Goal: Browse casually

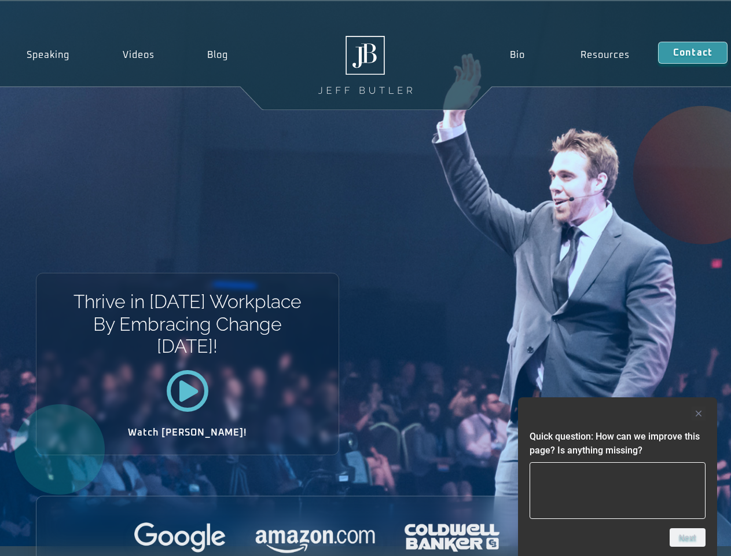
click at [365, 278] on div "Thrive in [DATE] Workplace By Embracing Change [DATE]! Watch [PERSON_NAME]!" at bounding box center [365, 273] width 731 height 545
click at [618, 413] on div at bounding box center [618, 413] width 176 height 14
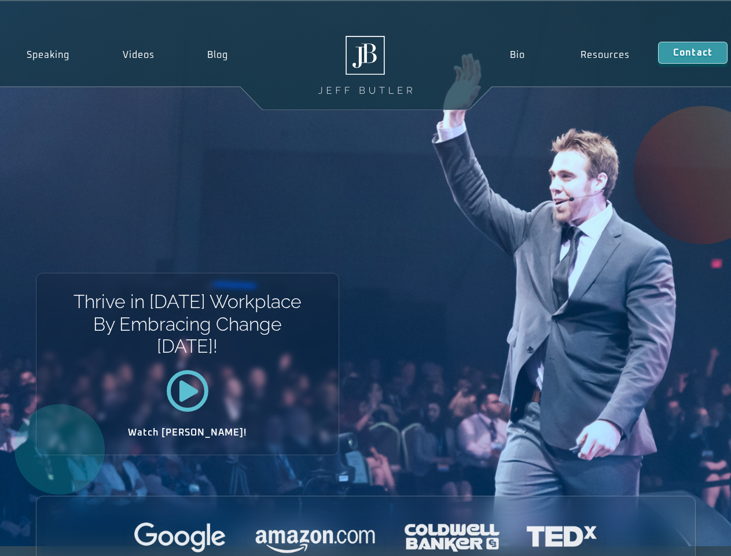
click at [688, 537] on div at bounding box center [365, 538] width 659 height 32
